Goal: Find specific page/section: Find specific page/section

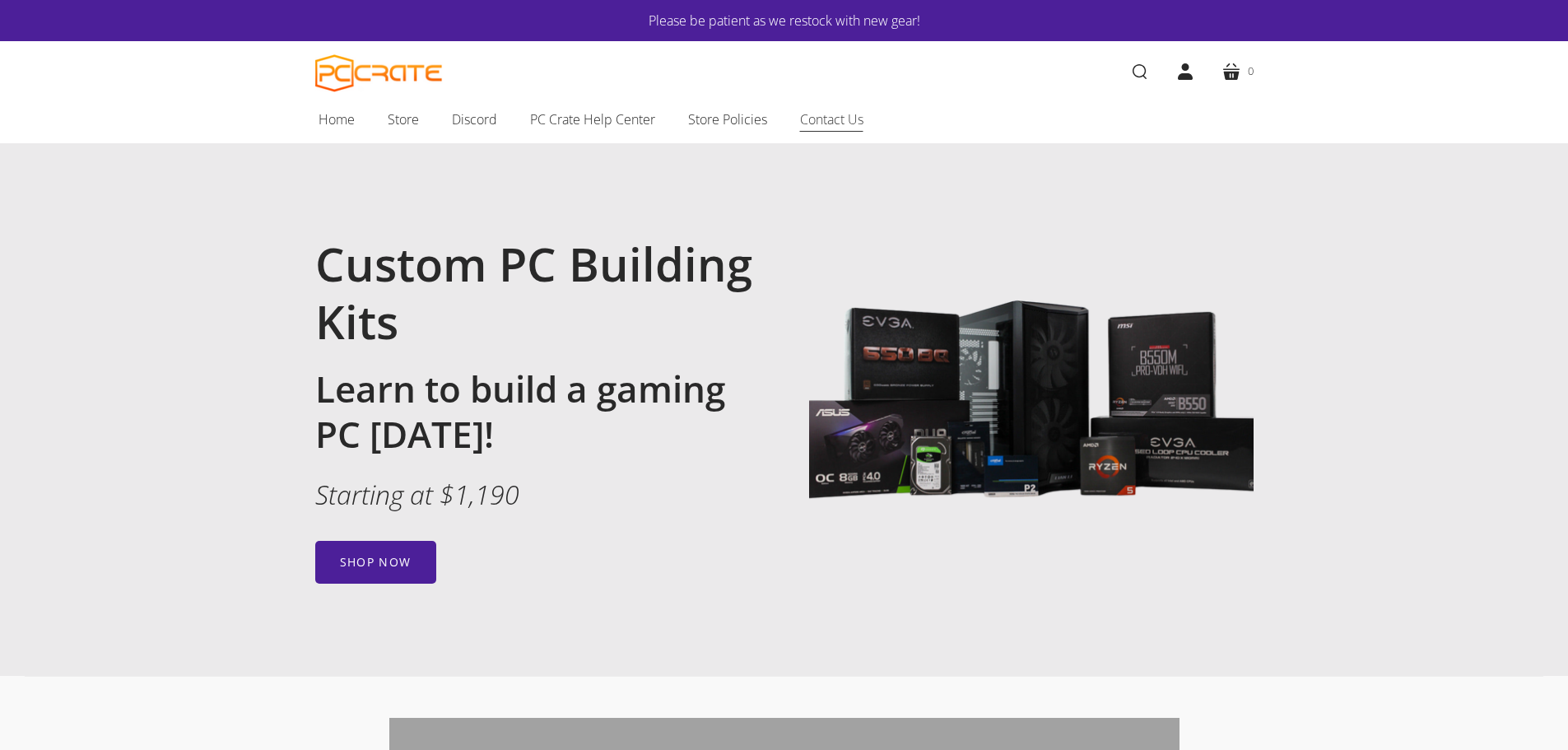
click at [832, 116] on span "Contact Us" at bounding box center [831, 120] width 64 height 22
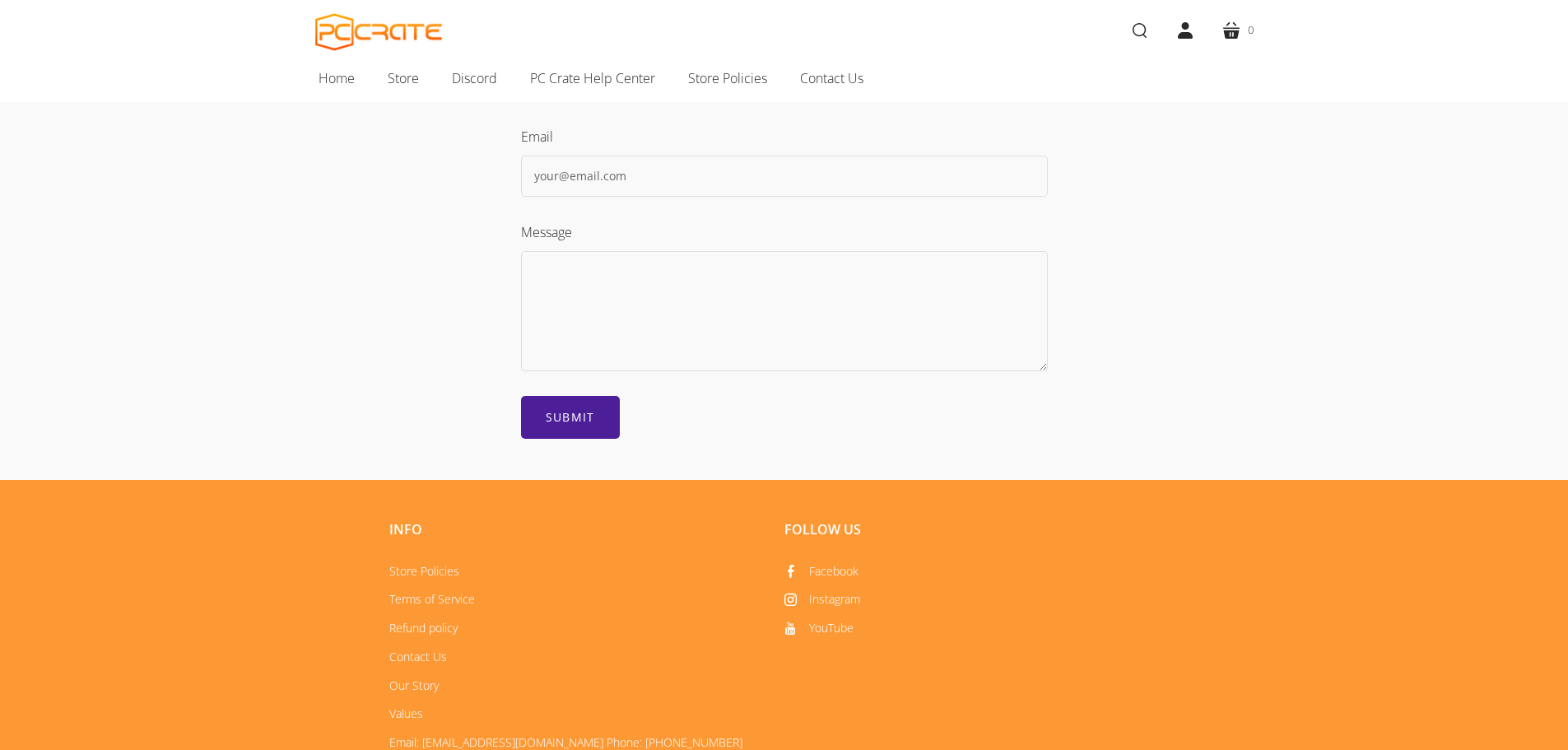
scroll to position [500, 0]
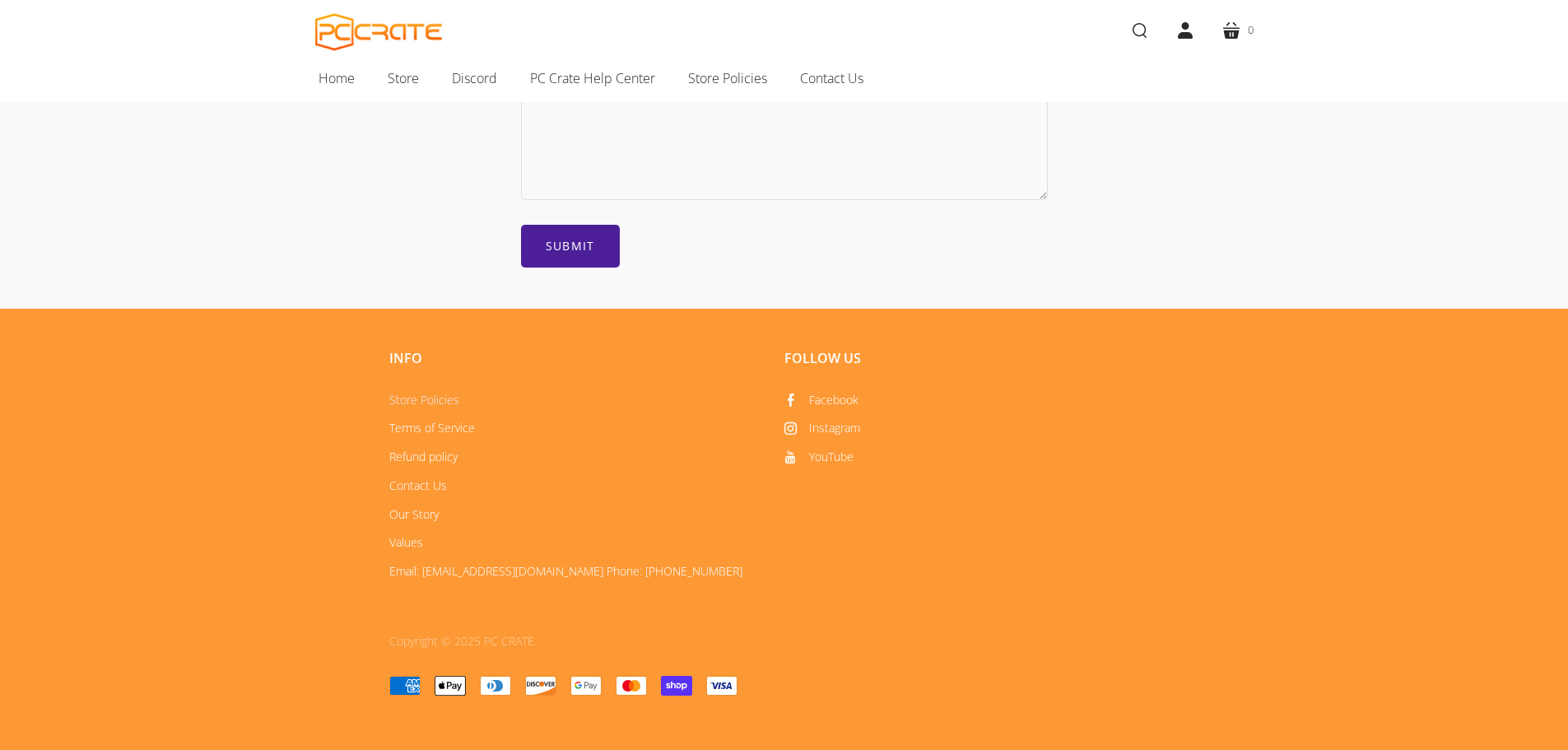
click at [437, 393] on link "Store Policies" at bounding box center [423, 399] width 70 height 16
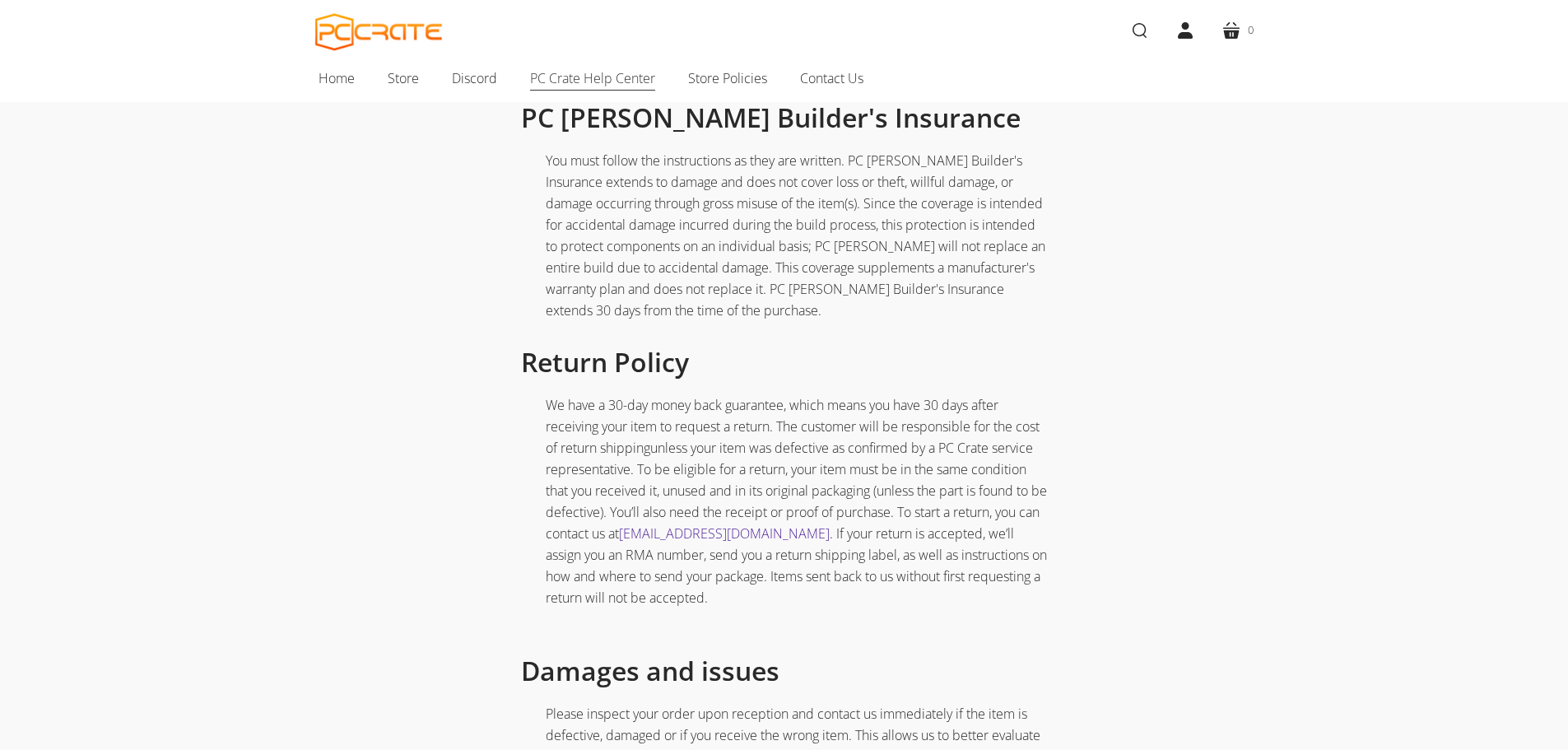
scroll to position [494, 0]
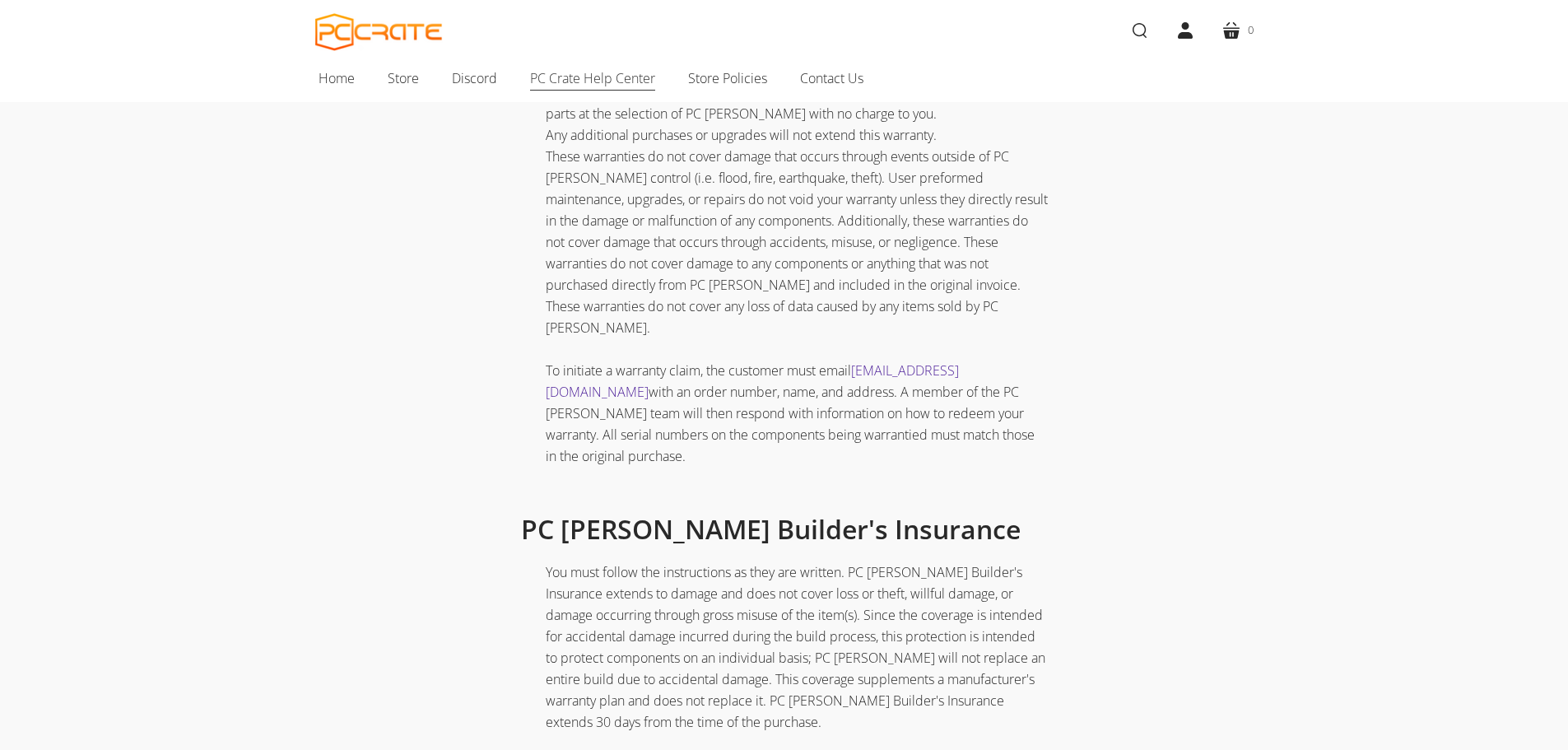
click at [558, 80] on span "PC Crate Help Center" at bounding box center [592, 79] width 125 height 22
